Goal: Task Accomplishment & Management: Use online tool/utility

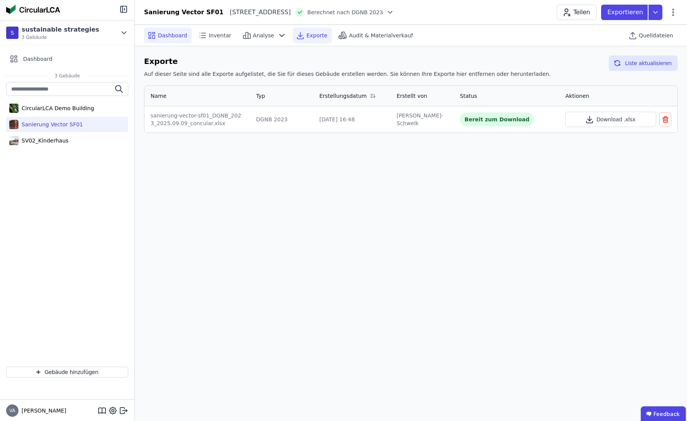
click at [169, 38] on span "Dashboard" at bounding box center [172, 36] width 29 height 8
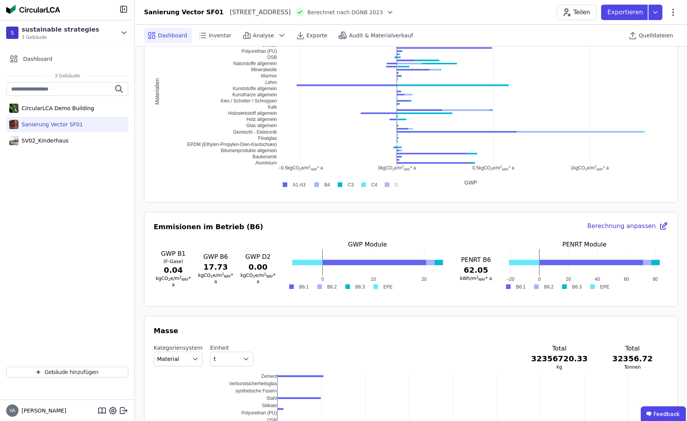
scroll to position [496, 0]
click at [508, 234] on div "Emmisionen im Betrieb (B6) Berechnung anpassen GWP B1 (F-Gase) 0.04 kgCO 2 e/m …" at bounding box center [411, 258] width 515 height 75
click at [617, 226] on div "Berechnung anpassen" at bounding box center [627, 226] width 81 height 11
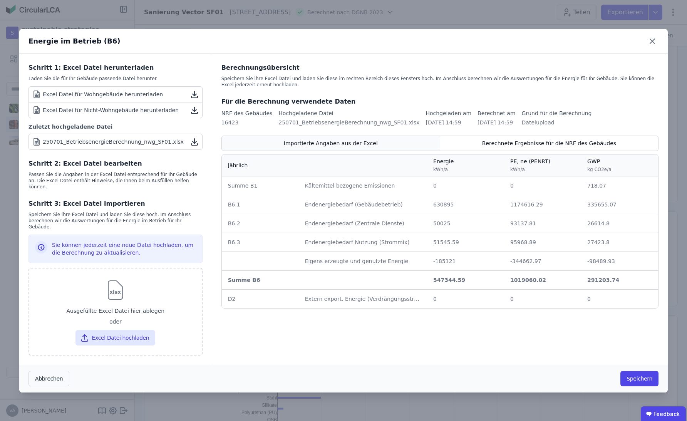
click at [368, 146] on span "Importierte Angaben aus der Excel" at bounding box center [331, 143] width 94 height 8
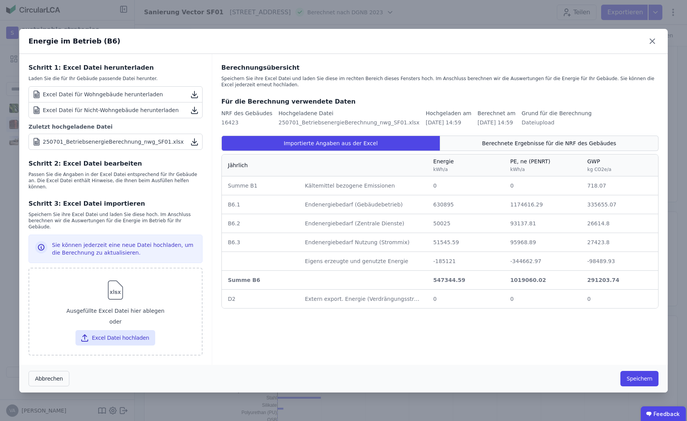
click at [478, 149] on div "Berechnete Ergebnisse für die NRF des Gebäudes" at bounding box center [549, 143] width 218 height 15
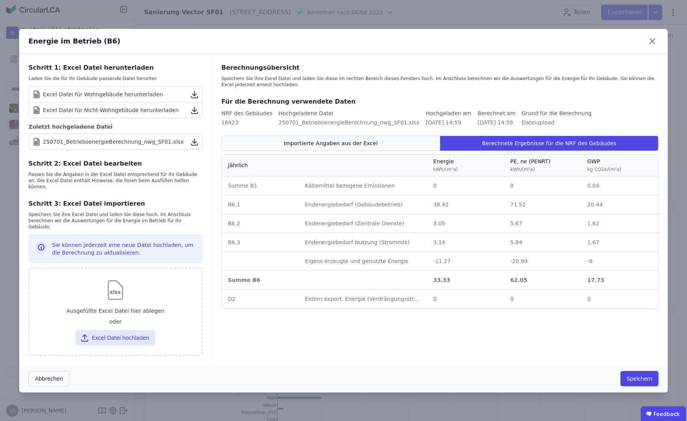
click at [396, 147] on div "Importierte Angaben aus der Excel" at bounding box center [330, 143] width 219 height 15
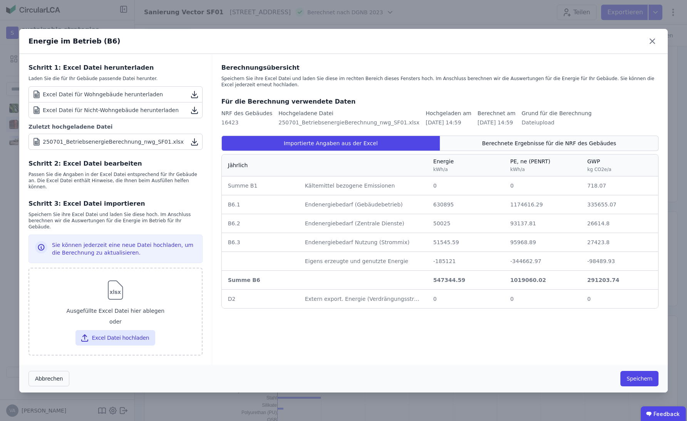
click at [477, 149] on div "Berechnete Ergebnisse für die NRF des Gebäudes" at bounding box center [549, 143] width 218 height 15
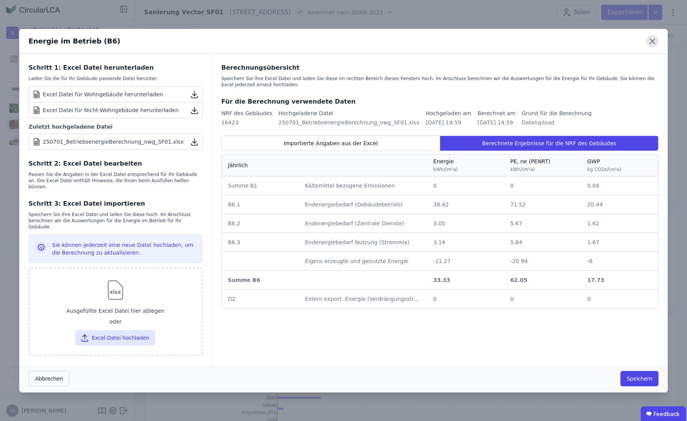
click at [652, 45] on icon at bounding box center [652, 41] width 12 height 12
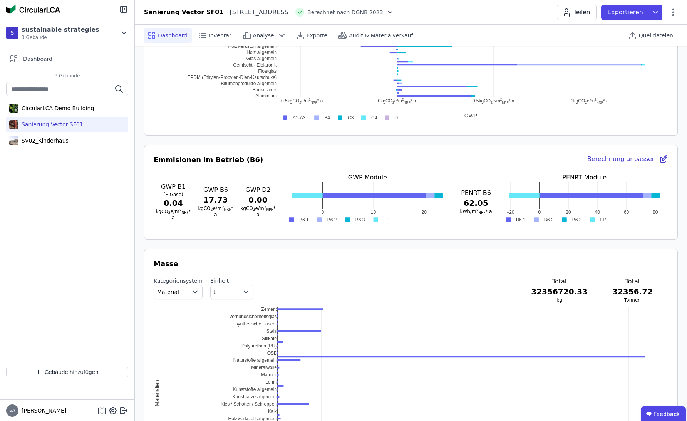
scroll to position [565, 0]
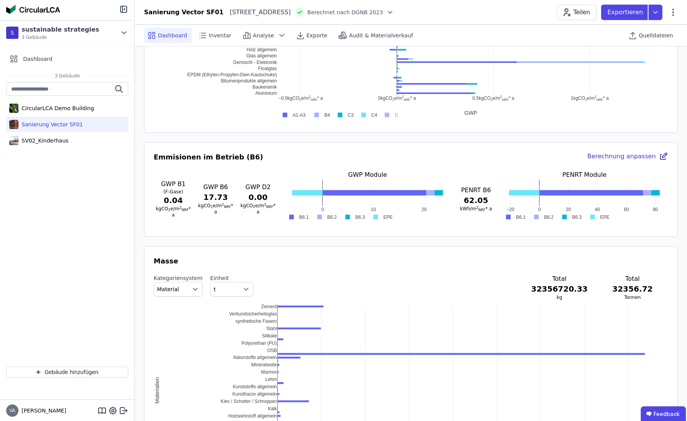
click at [620, 158] on div "Berechnung anpassen" at bounding box center [627, 157] width 81 height 11
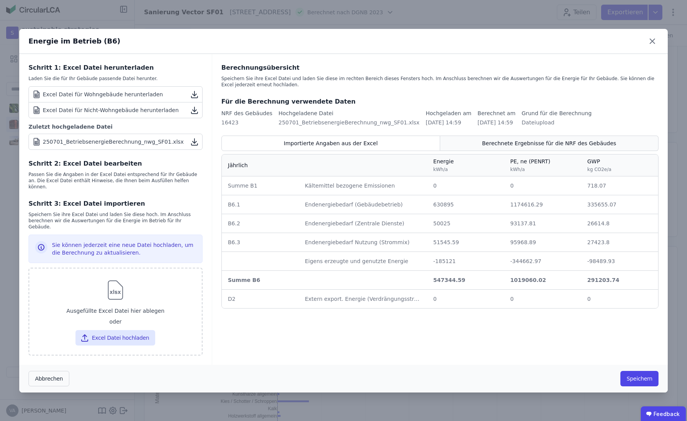
click at [483, 151] on div "Berechnete Ergebnisse für die NRF des Gebäudes" at bounding box center [549, 143] width 218 height 15
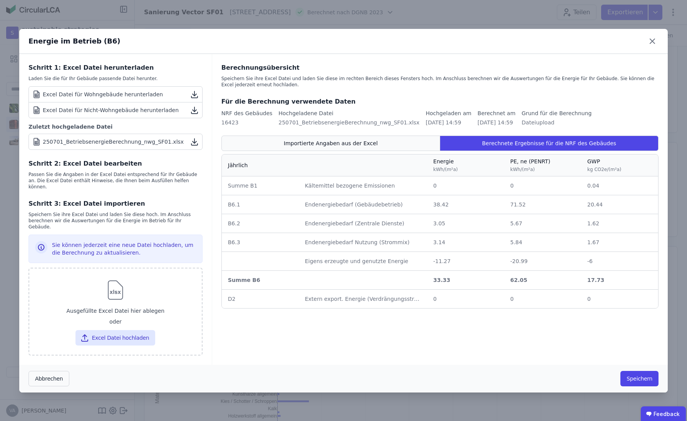
click at [373, 147] on span "Importierte Angaben aus der Excel" at bounding box center [331, 143] width 94 height 8
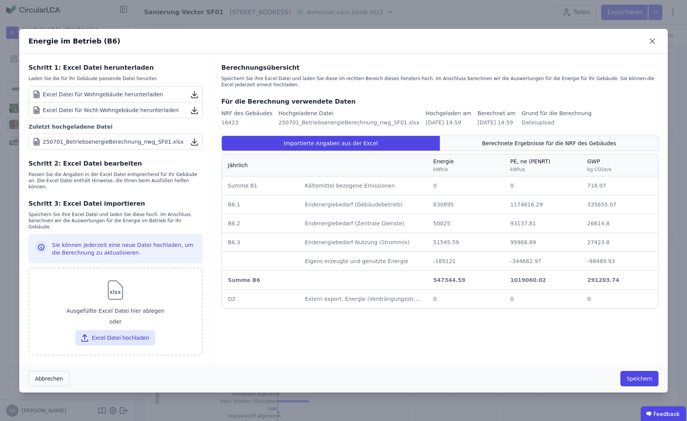
click at [486, 148] on div "Berechnete Ergebnisse für die NRF des Gebäudes" at bounding box center [549, 143] width 218 height 15
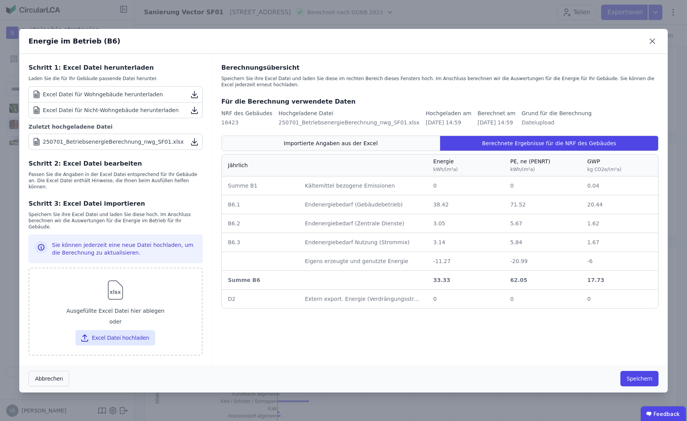
click at [391, 151] on div "Importierte Angaben aus der Excel" at bounding box center [330, 143] width 219 height 15
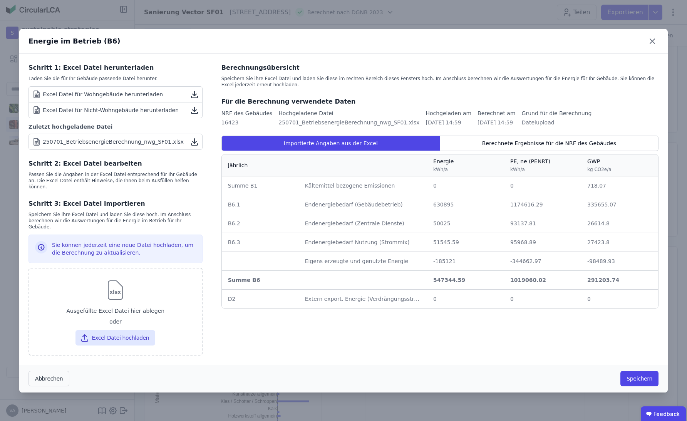
click at [438, 208] on span "630895" at bounding box center [443, 204] width 20 height 6
